Goal: Task Accomplishment & Management: Complete application form

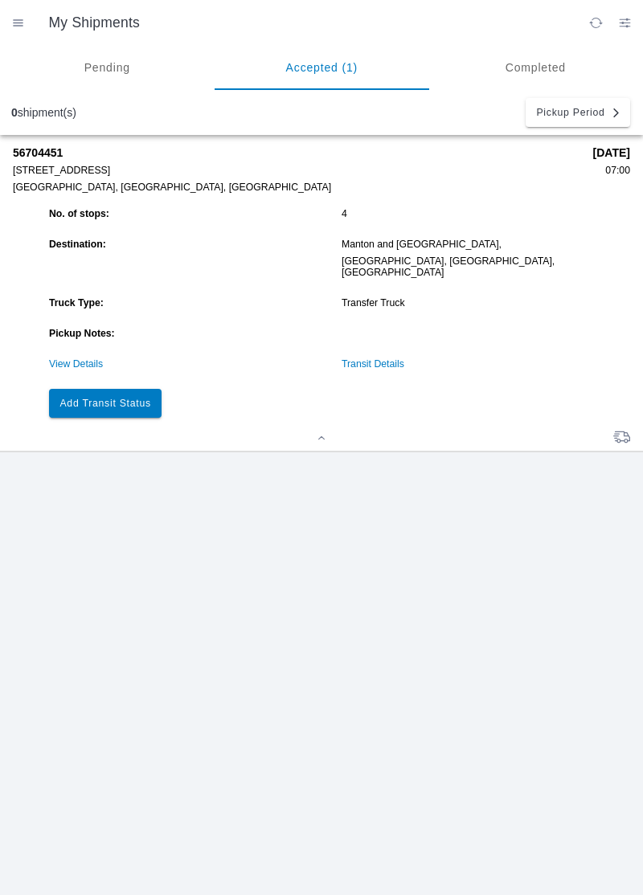
click at [0, 0] on slot "Add Transit Status" at bounding box center [0, 0] width 0 height 0
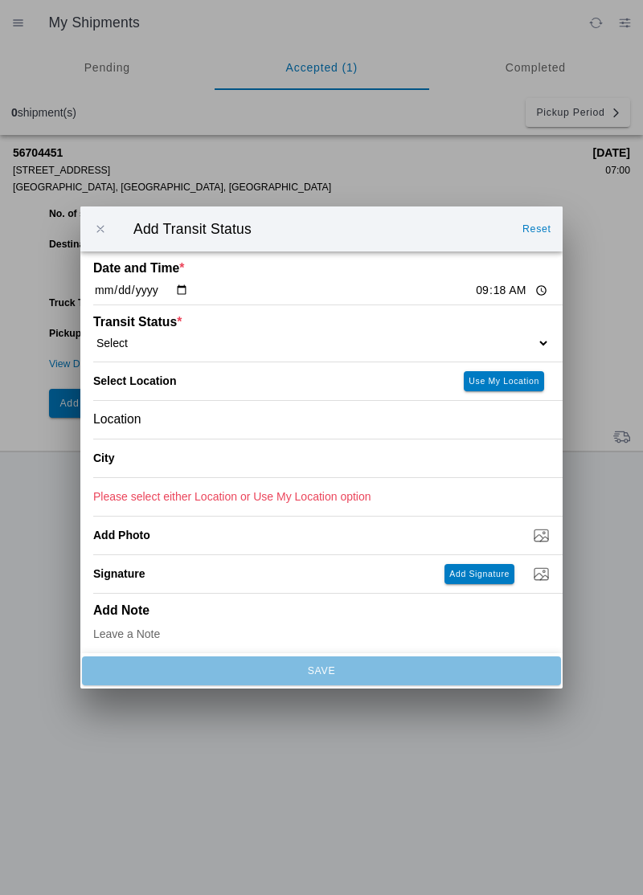
click at [474, 327] on div "Transit Status * Select Arrive at Drop Off Arrive at Pickup Break Start Break S…" at bounding box center [321, 333] width 457 height 56
click at [473, 338] on select "Select Arrive at Drop Off Arrive at Pickup Break Start Break Stop Depart Drop O…" at bounding box center [321, 343] width 457 height 14
select select "ARVPULOC"
click at [0, 0] on slot "Use My Location" at bounding box center [0, 0] width 0 height 0
type input "Corning"
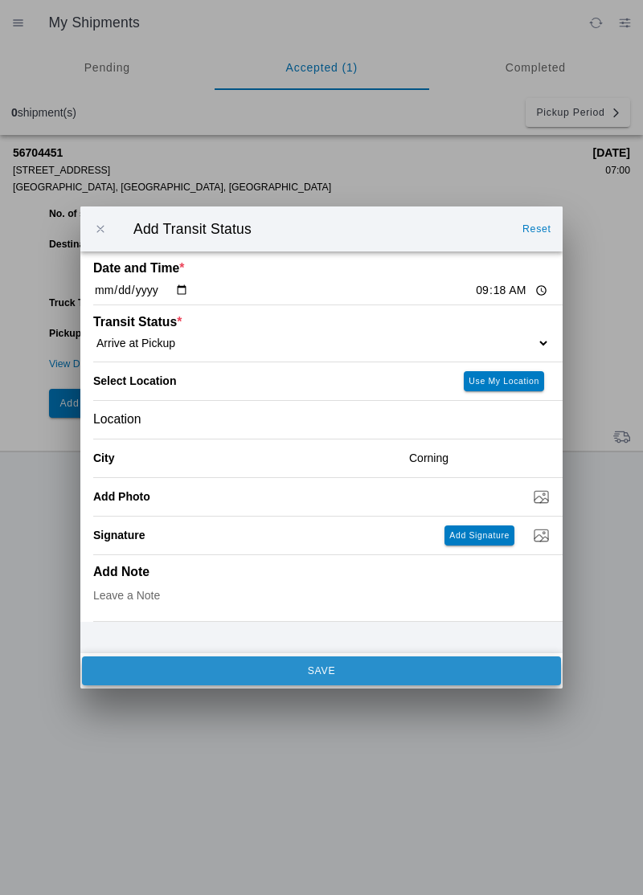
click at [446, 670] on span "SAVE" at bounding box center [320, 671] width 457 height 10
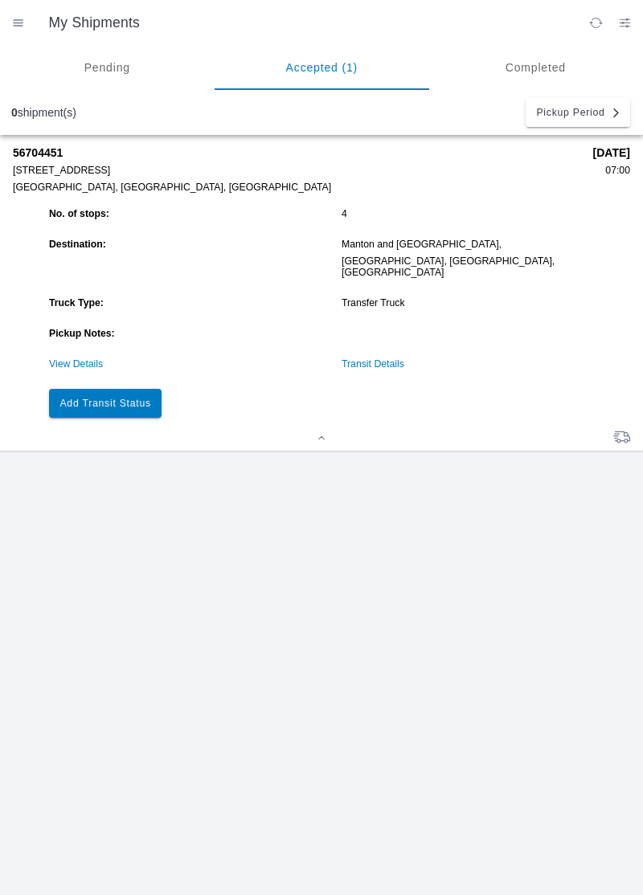
click at [96, 398] on button "Add Transit Status" at bounding box center [105, 403] width 113 height 29
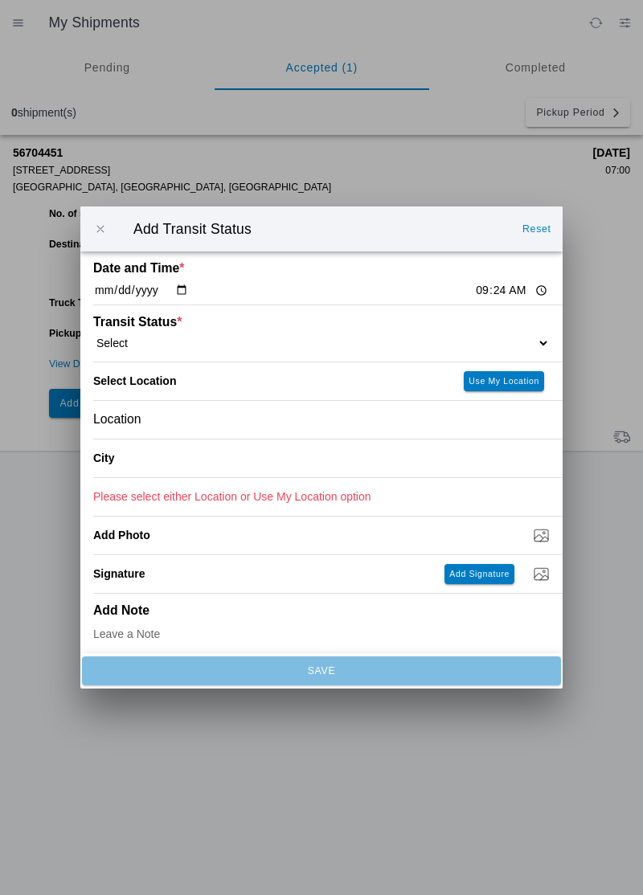
click at [505, 336] on select "Select Arrive at Drop Off Arrive at Pickup Break Start Break Stop Depart Drop O…" at bounding box center [321, 343] width 457 height 14
select select "DPTPULOC"
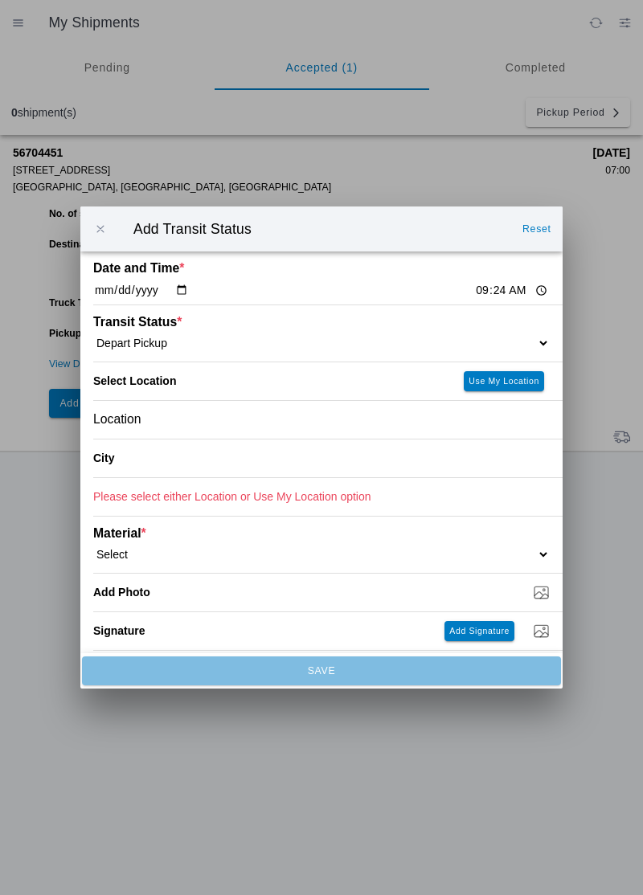
click at [516, 386] on button "Use My Location" at bounding box center [504, 381] width 80 height 20
type input "Corning"
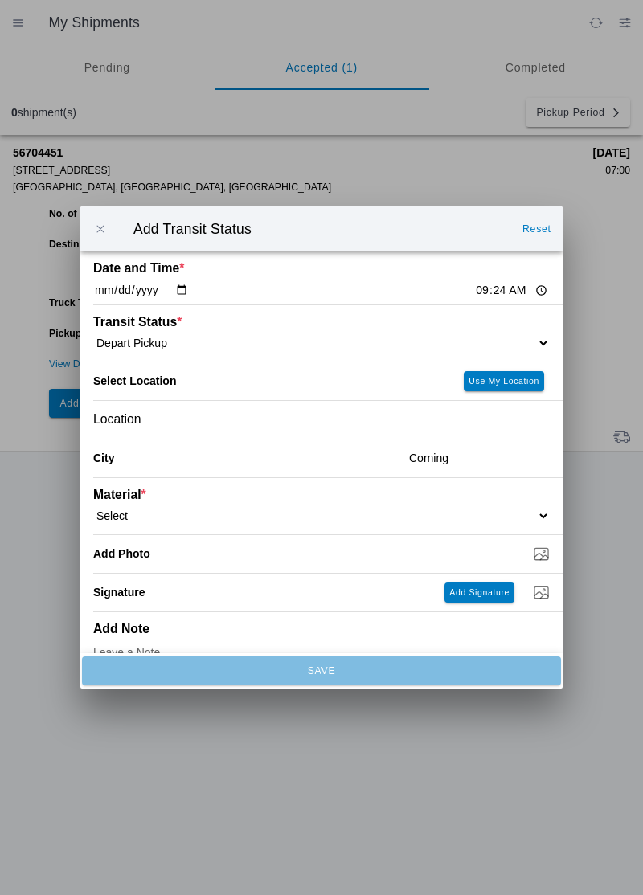
click at [502, 513] on select "Select 1" x 3" Rock 1" x 4" Rock 2" x 4" Rock Asphalt Cold Patch Backfill Spec …" at bounding box center [321, 516] width 457 height 14
select select "708651"
click at [530, 559] on input "Dump / Quarry Tag *" at bounding box center [327, 554] width 469 height 18
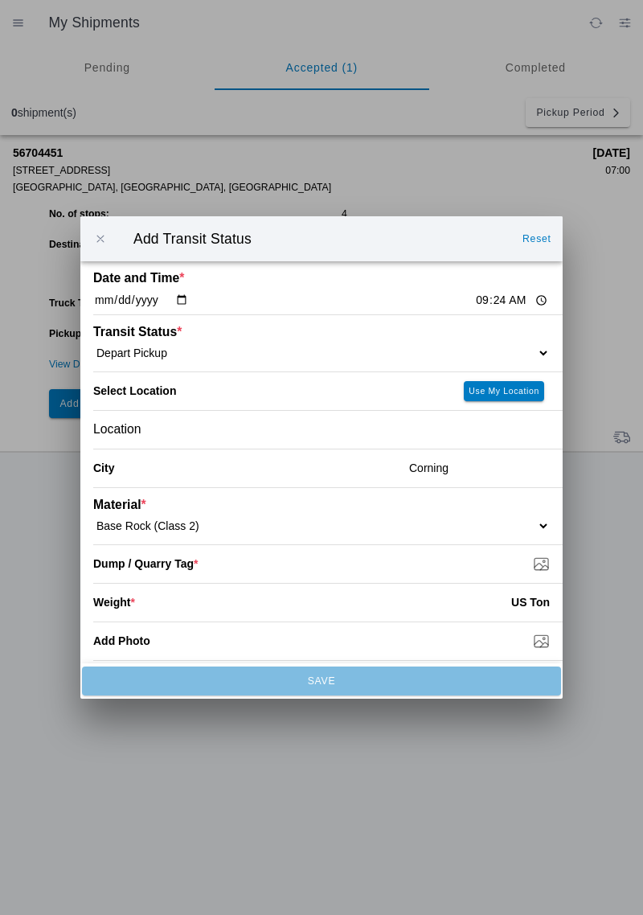
type input "C:\fakepath\17570031063027479637770841120602.jpg"
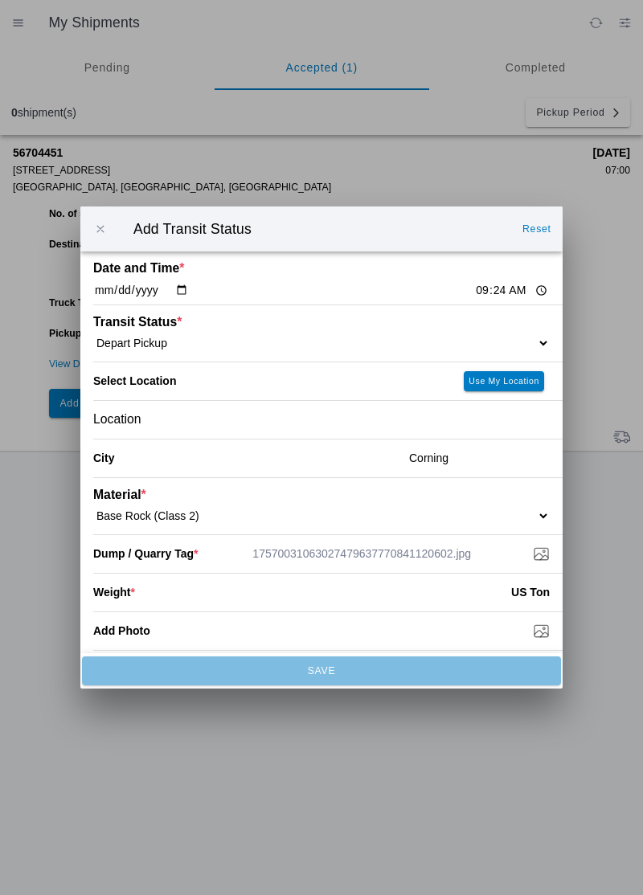
click at [328, 603] on input "number" at bounding box center [323, 592] width 376 height 35
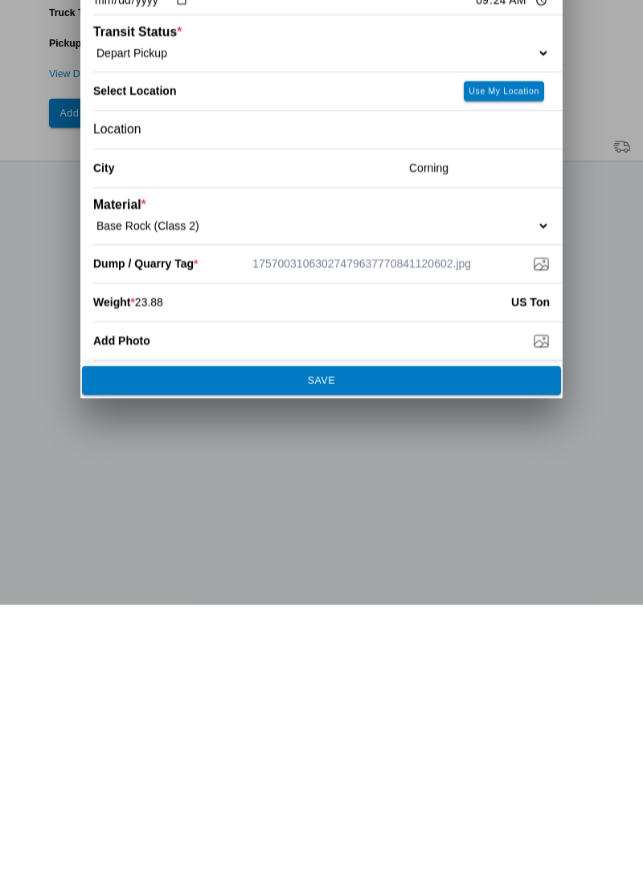
type input "23.88"
click at [408, 671] on span "SAVE" at bounding box center [320, 671] width 457 height 10
